Goal: Check status: Check status

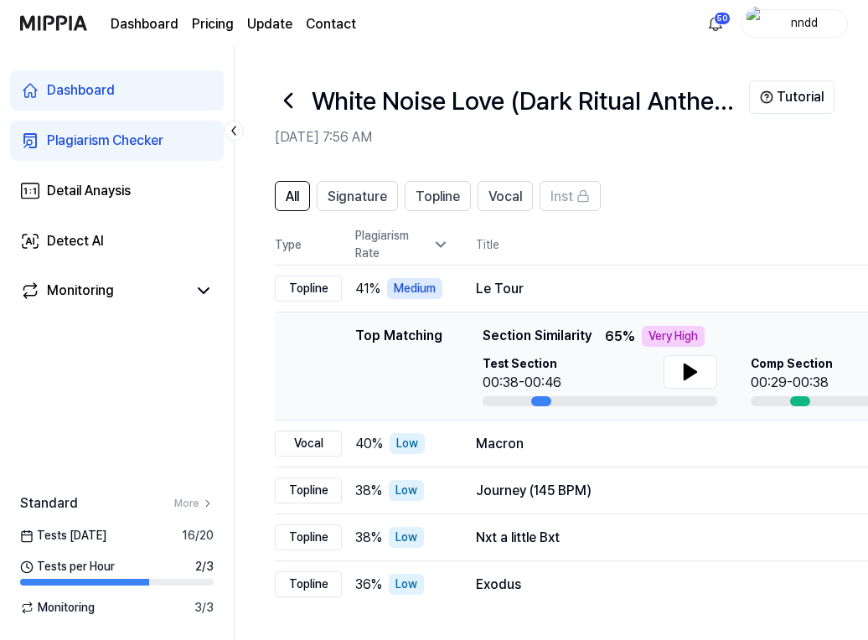
drag, startPoint x: 0, startPoint y: 0, endPoint x: 586, endPoint y: 134, distance: 601.3
click at [586, 134] on h2 "[DATE] 7:56 AM" at bounding box center [512, 137] width 474 height 20
click at [285, 95] on icon at bounding box center [288, 100] width 27 height 27
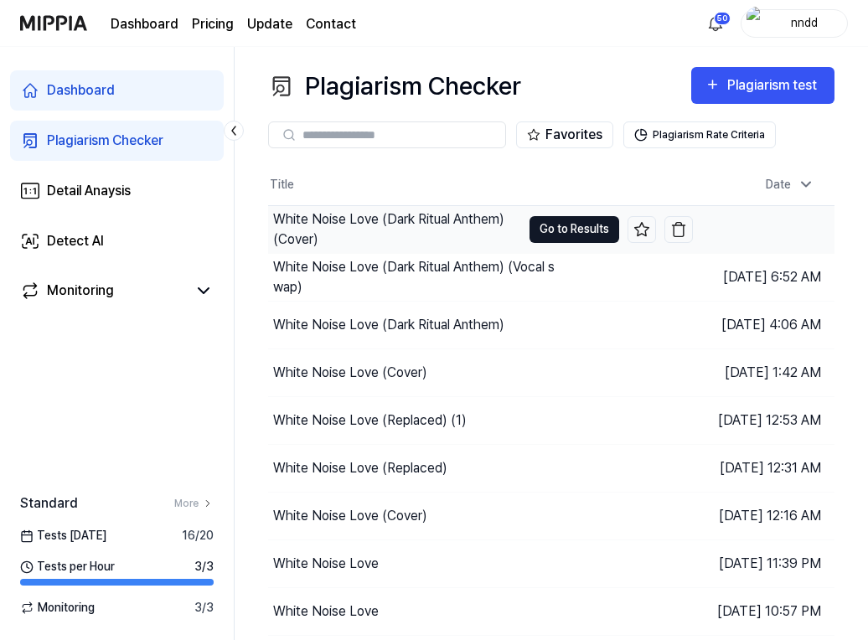
click at [553, 224] on button "Go to Results" at bounding box center [574, 229] width 90 height 27
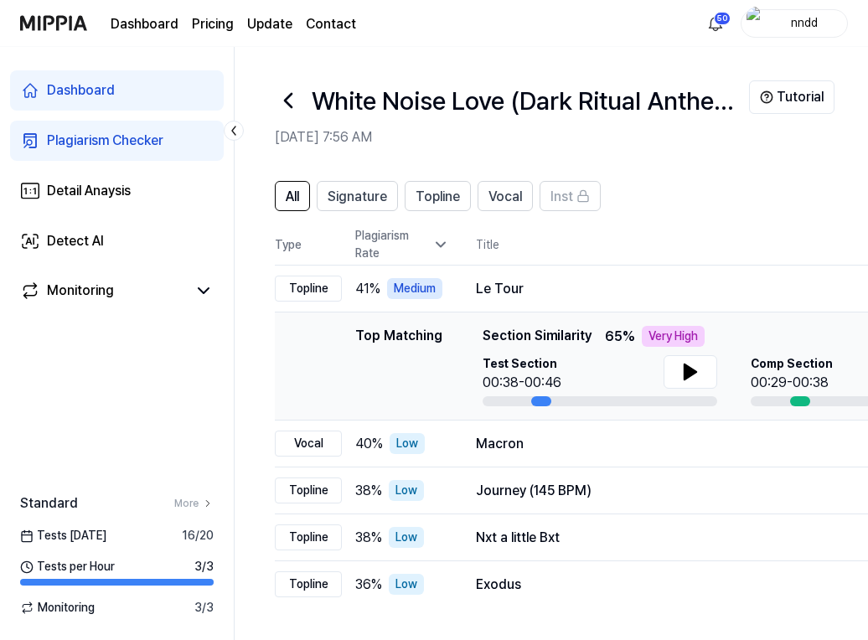
click at [276, 92] on icon at bounding box center [288, 100] width 27 height 27
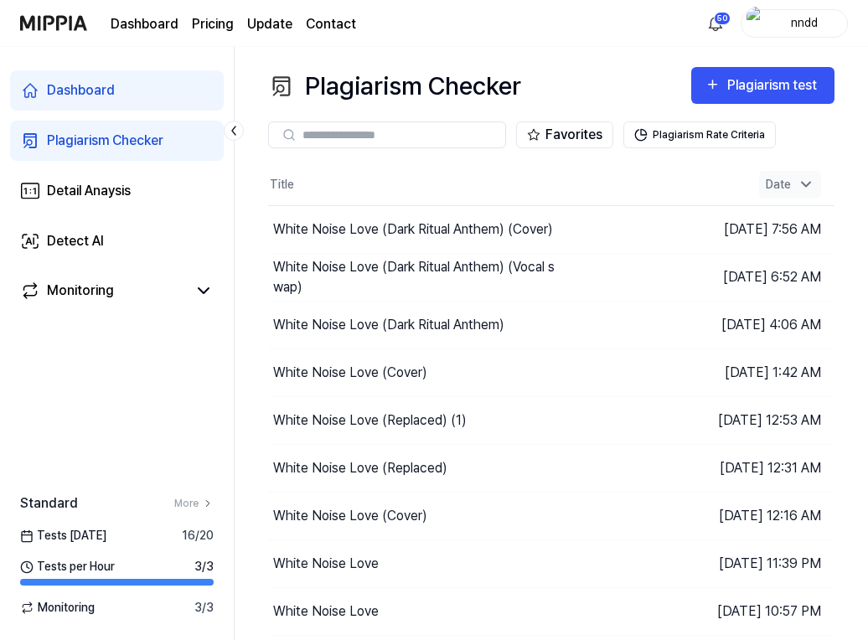
click at [813, 183] on icon at bounding box center [805, 184] width 17 height 17
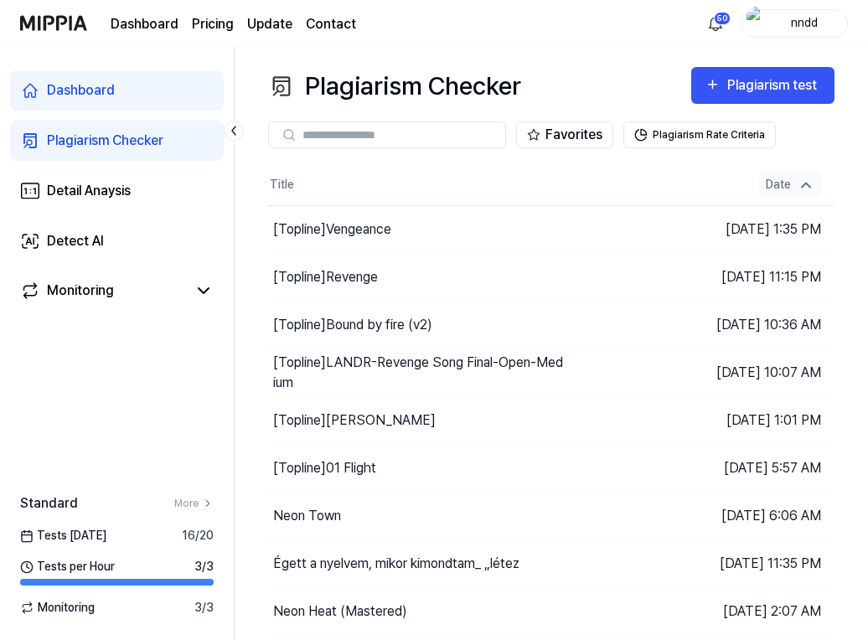
click at [813, 183] on icon at bounding box center [805, 185] width 17 height 17
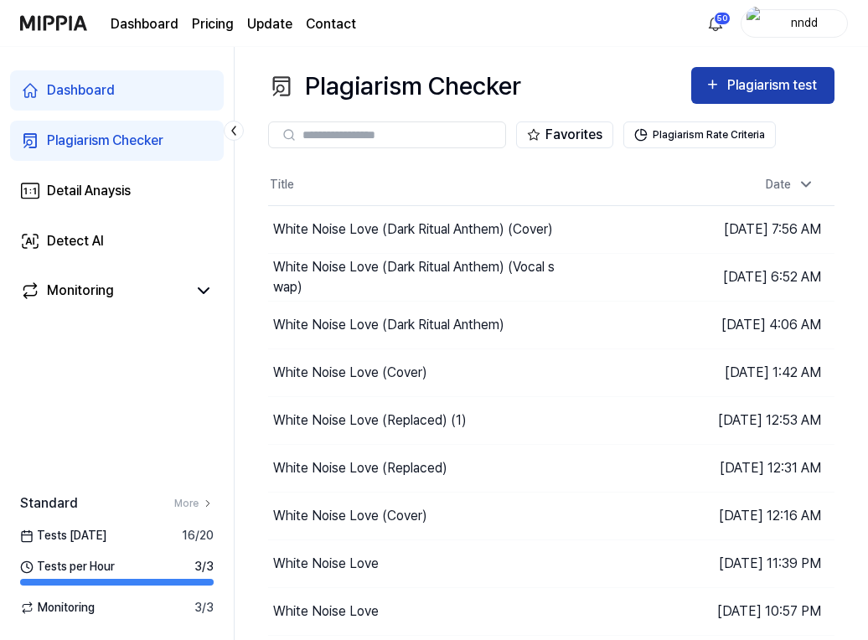
click at [784, 91] on div "Plagiarism test" at bounding box center [774, 86] width 94 height 22
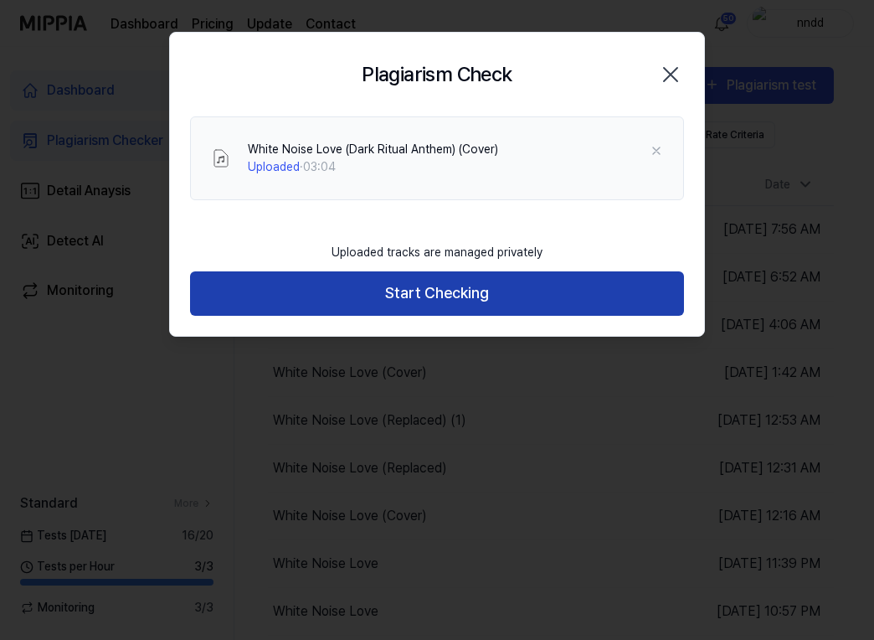
click at [440, 296] on button "Start Checking" at bounding box center [437, 293] width 494 height 44
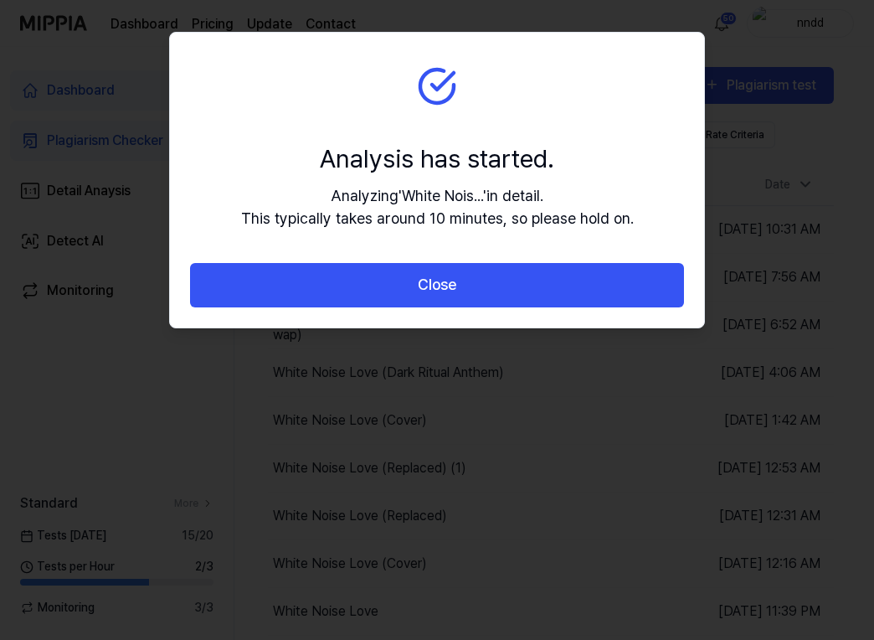
click at [440, 296] on button "Close" at bounding box center [437, 285] width 494 height 44
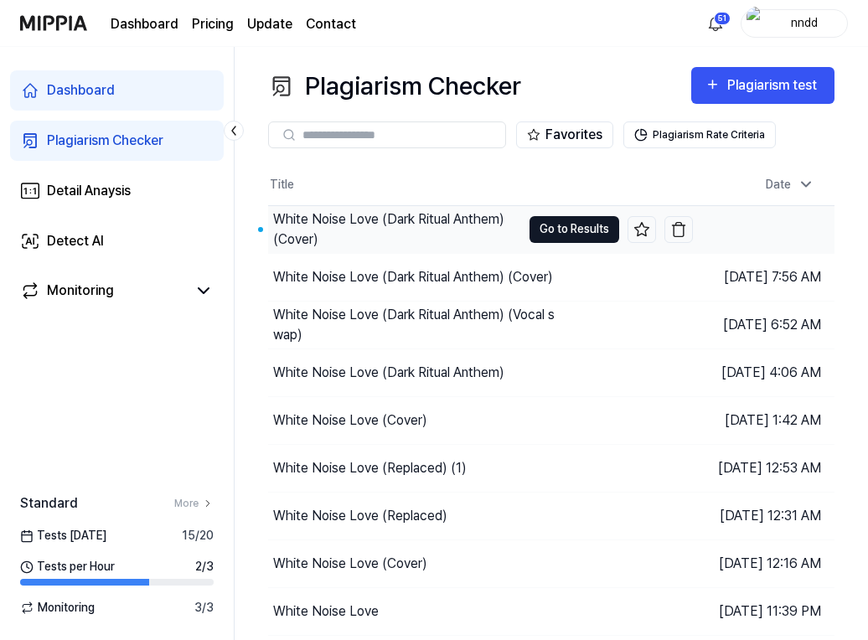
click at [576, 221] on button "Go to Results" at bounding box center [574, 229] width 90 height 27
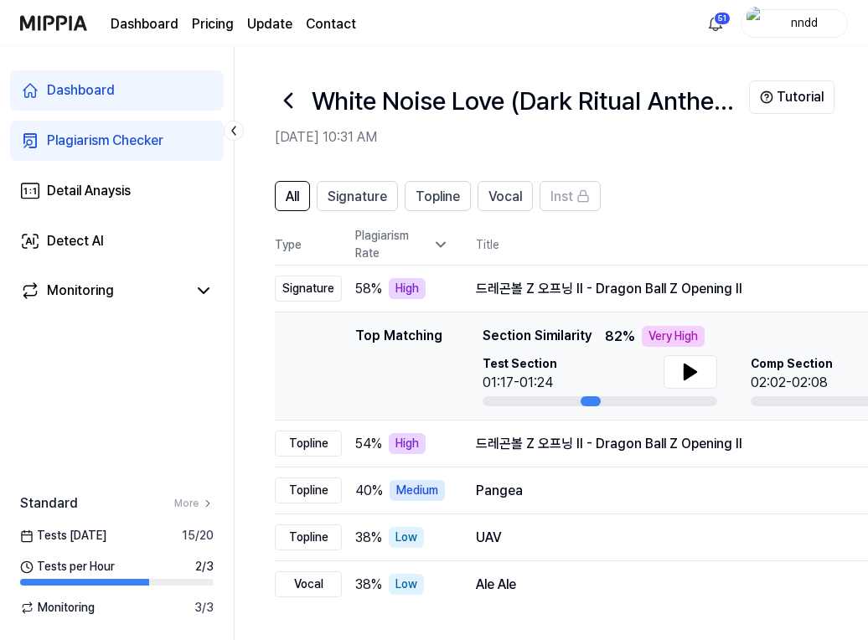
drag, startPoint x: 271, startPoint y: 93, endPoint x: 292, endPoint y: 93, distance: 20.9
click at [292, 93] on header "White Noise Love (Dark Ritual Anthem) (Cover) [DATE] 10:31 AM Tutorial" at bounding box center [550, 105] width 633 height 117
click at [292, 93] on icon at bounding box center [288, 100] width 27 height 27
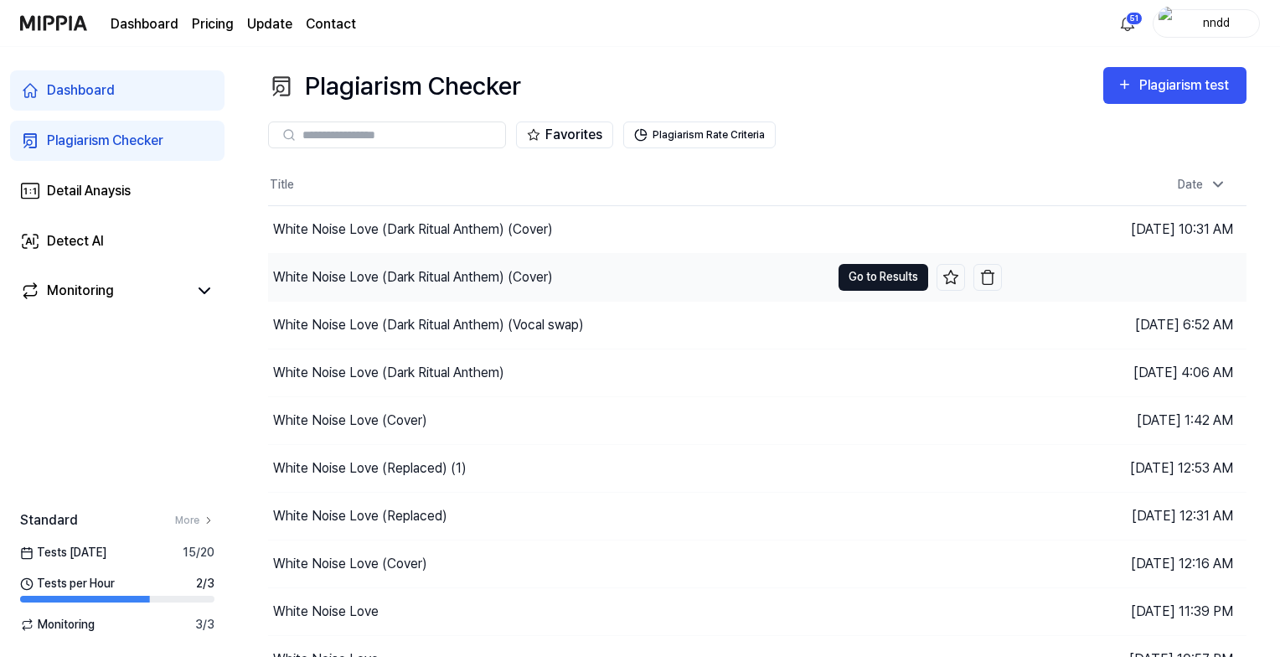
click at [851, 271] on button "Go to Results" at bounding box center [883, 277] width 90 height 27
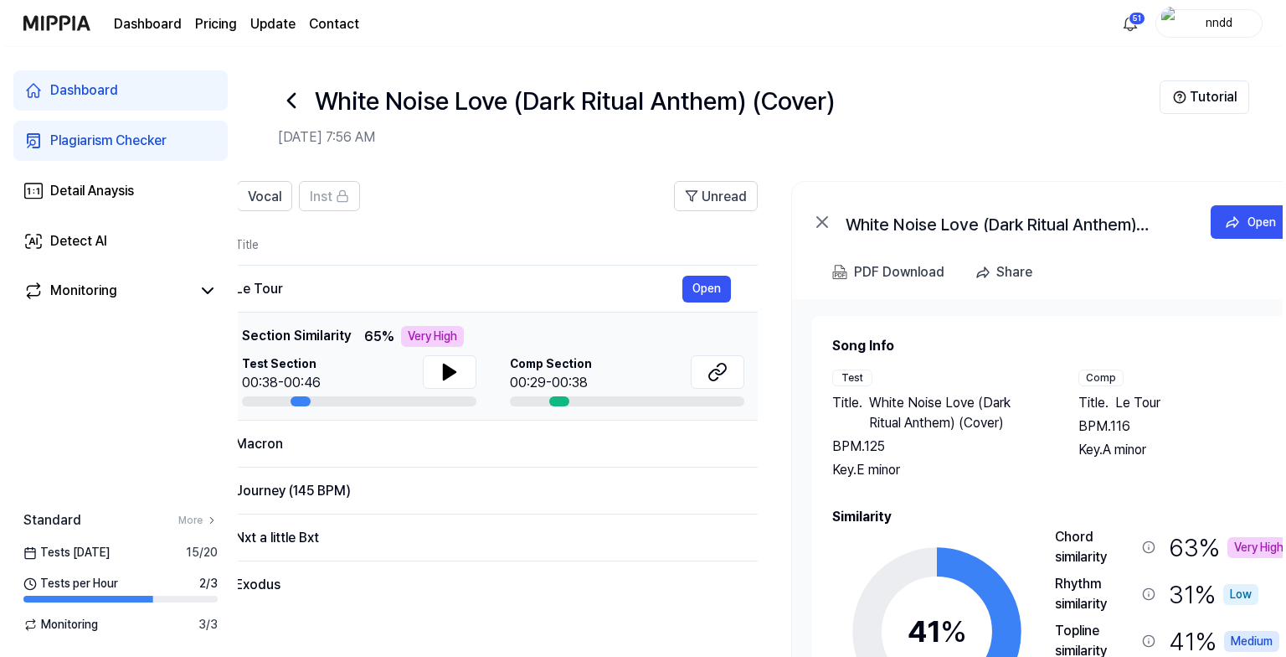
scroll to position [0, 305]
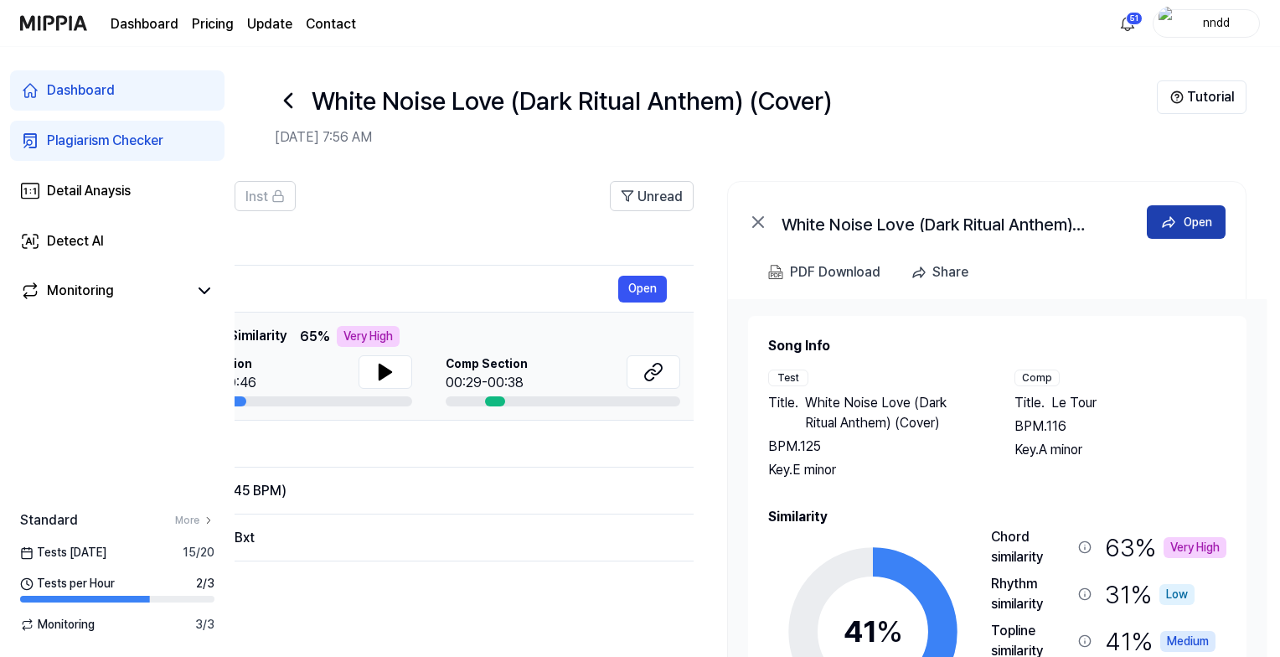
click at [867, 214] on div "Open" at bounding box center [1197, 222] width 28 height 18
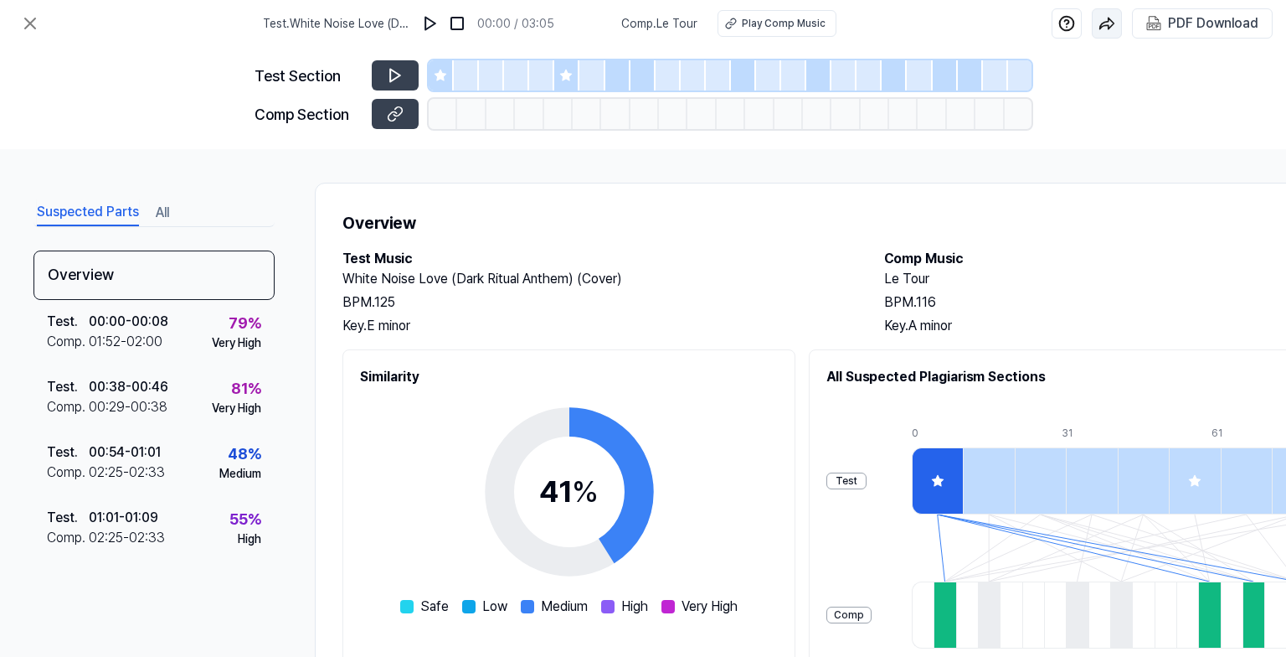
click at [867, 18] on img "button" at bounding box center [1107, 23] width 17 height 17
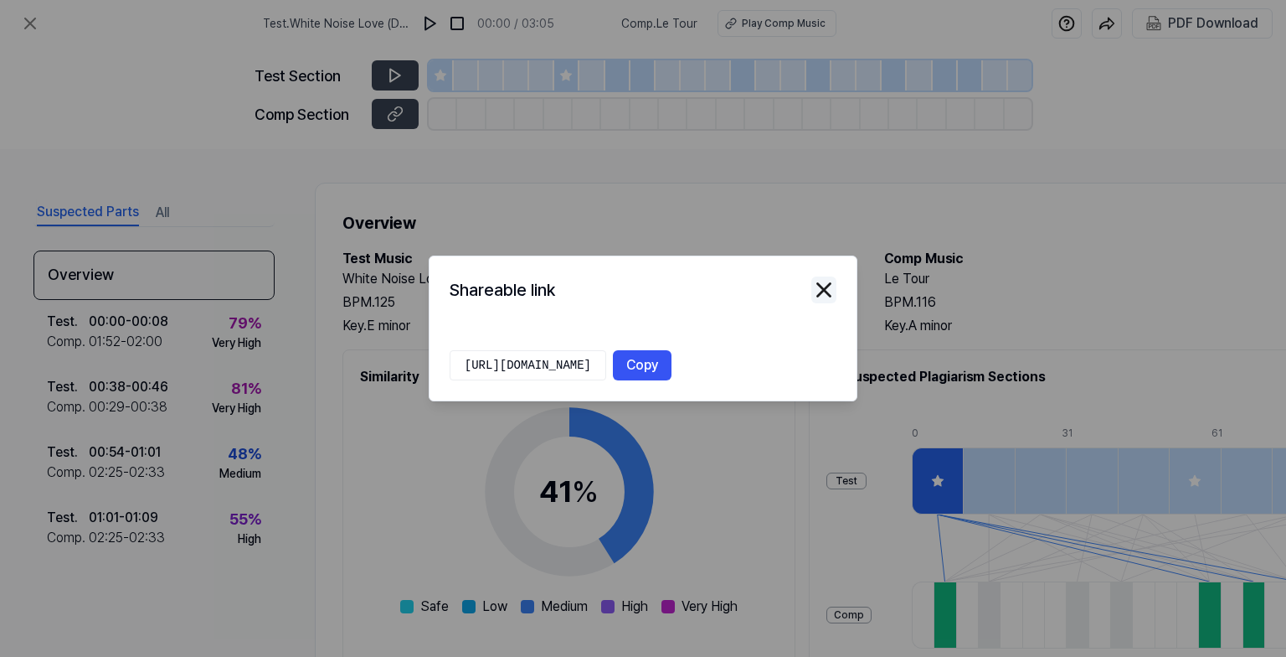
click at [835, 281] on img "button" at bounding box center [823, 289] width 25 height 25
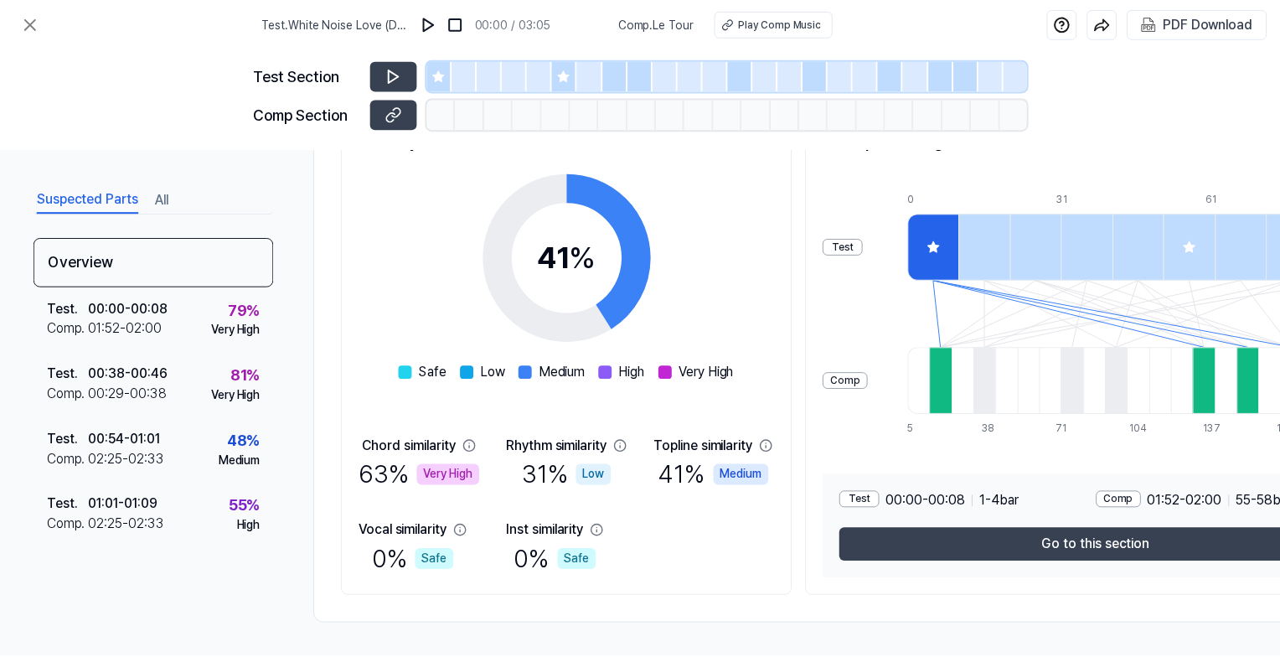
scroll to position [240, 174]
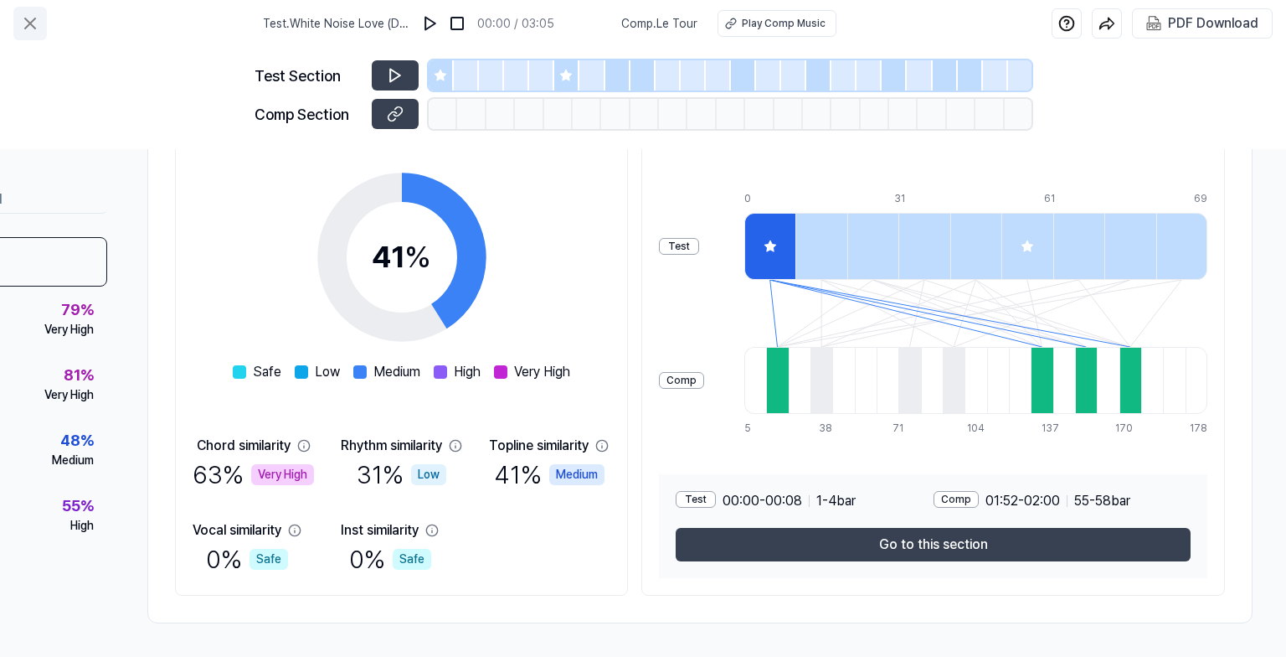
click at [28, 23] on icon at bounding box center [30, 23] width 10 height 10
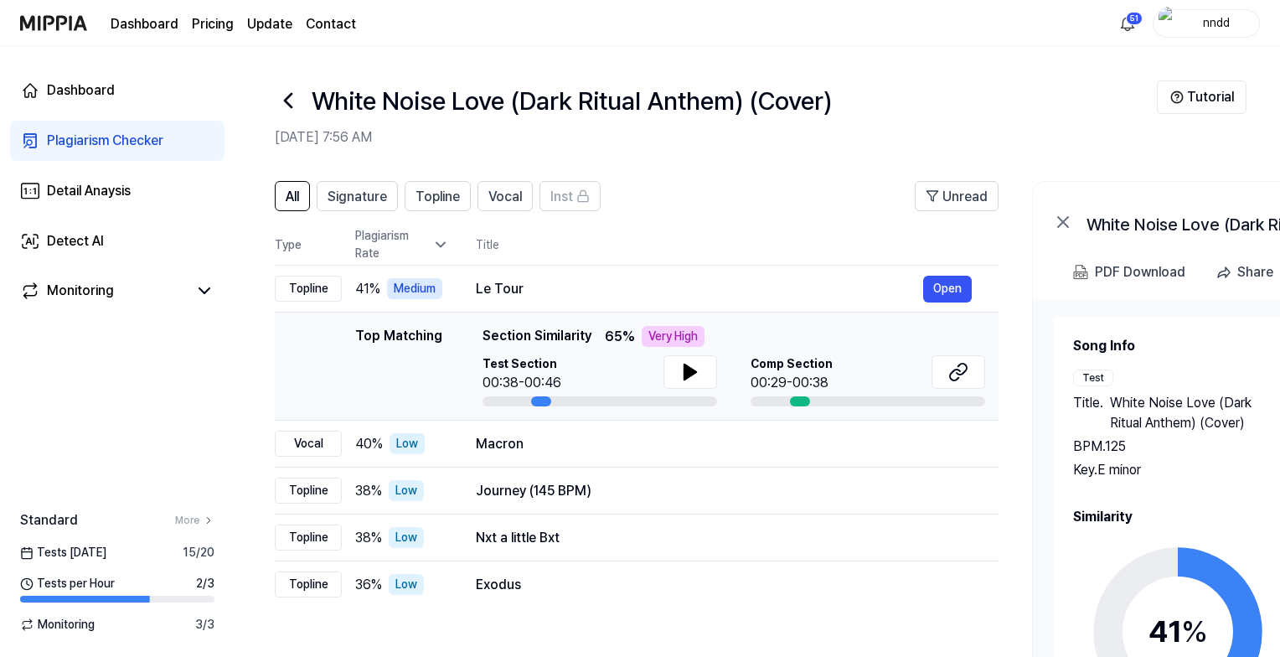
click at [158, 25] on link "Dashboard" at bounding box center [145, 24] width 68 height 20
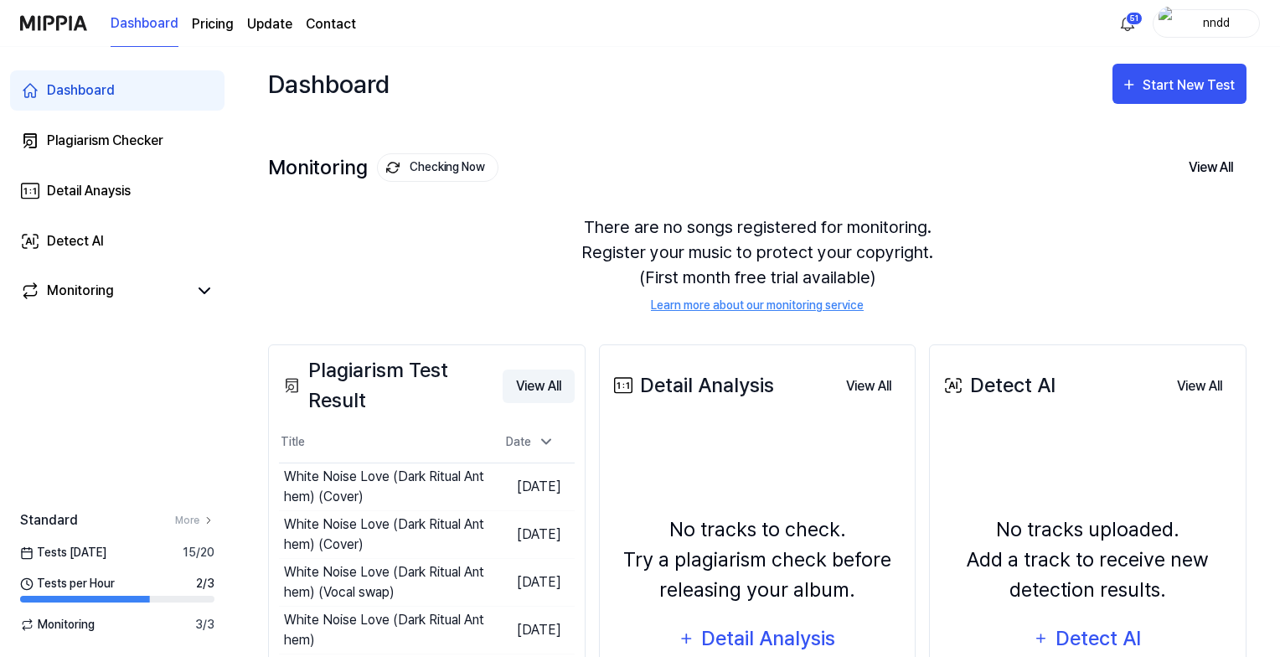
click at [513, 389] on button "View All" at bounding box center [538, 385] width 72 height 33
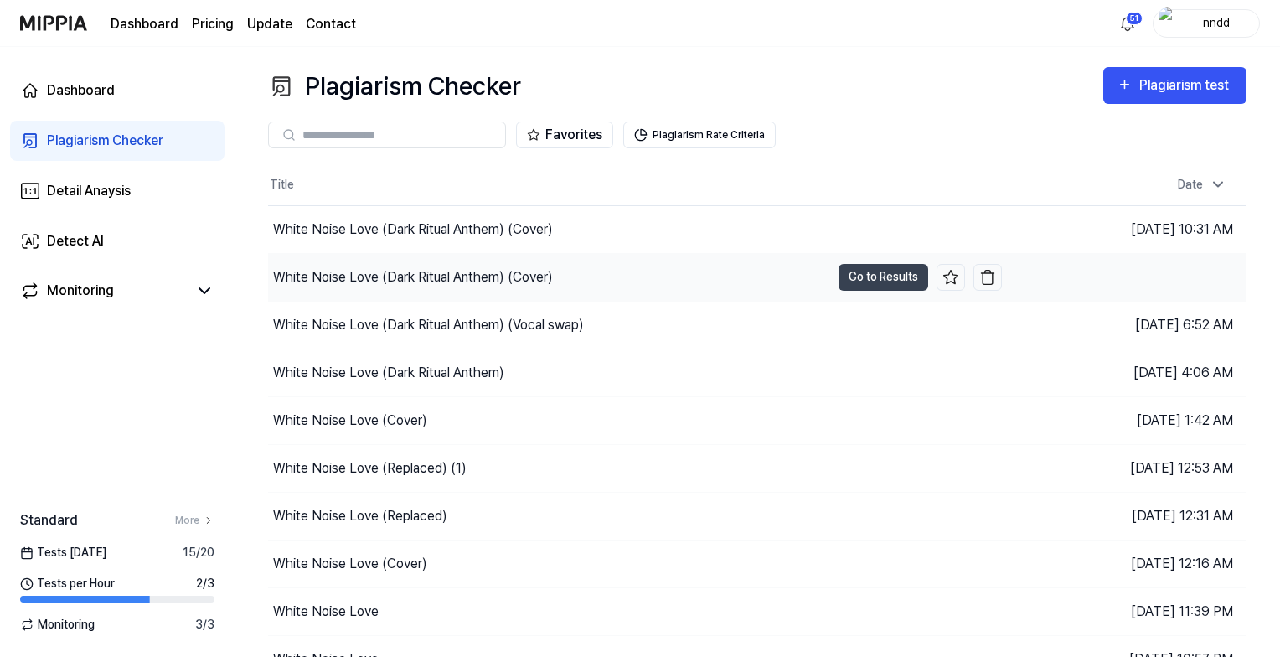
click at [867, 272] on td "[DATE] 7:56 AM" at bounding box center [1124, 277] width 245 height 48
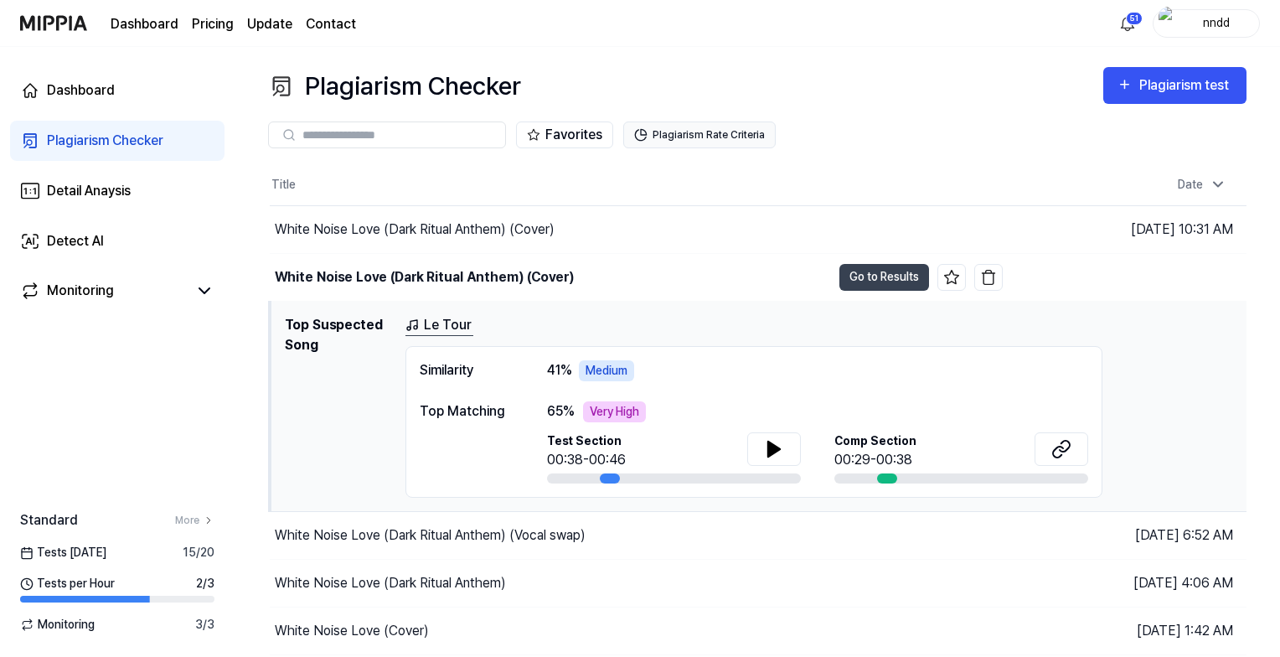
click at [662, 127] on button "Plagiarism Rate Criteria" at bounding box center [699, 134] width 152 height 27
click at [208, 289] on icon at bounding box center [204, 290] width 10 height 5
